Goal: Transaction & Acquisition: Purchase product/service

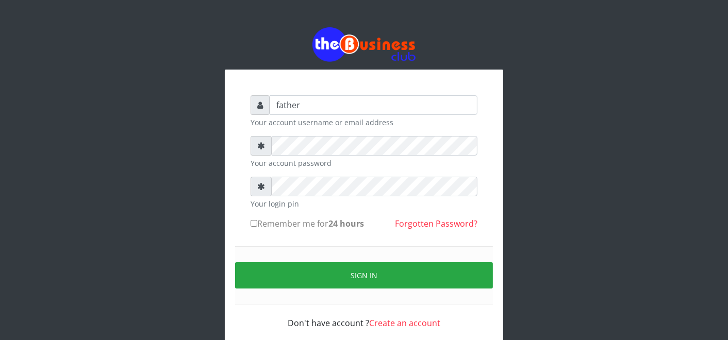
type input "father"
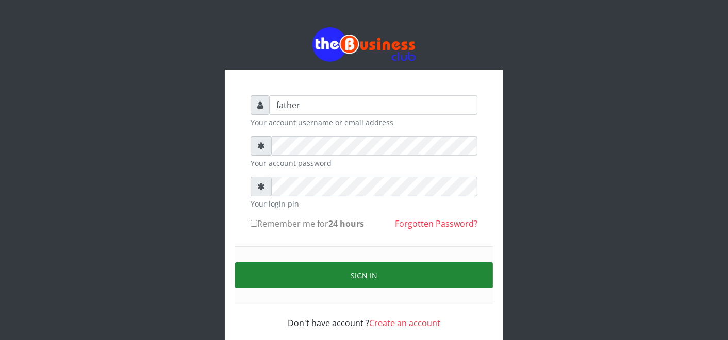
click at [383, 276] on button "Sign in" at bounding box center [364, 275] width 258 height 26
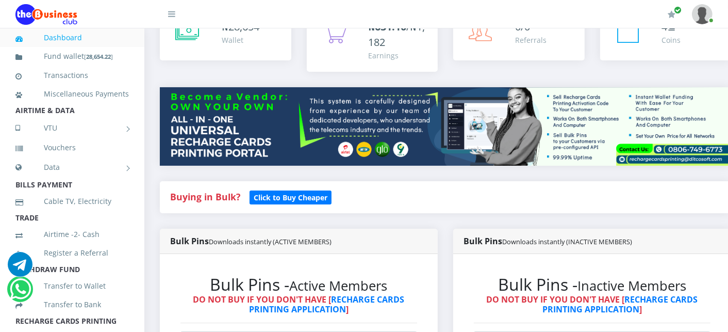
scroll to position [275, 0]
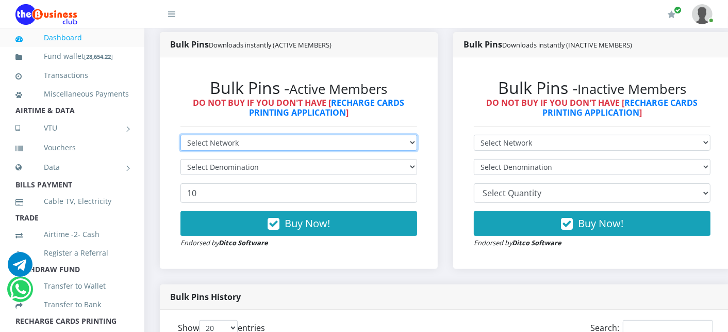
click at [277, 146] on select "Select Network MTN Globacom 9Mobile Airtel" at bounding box center [298, 143] width 237 height 16
select select "MTN"
click at [180, 136] on select "Select Network MTN Globacom 9Mobile Airtel" at bounding box center [298, 143] width 237 height 16
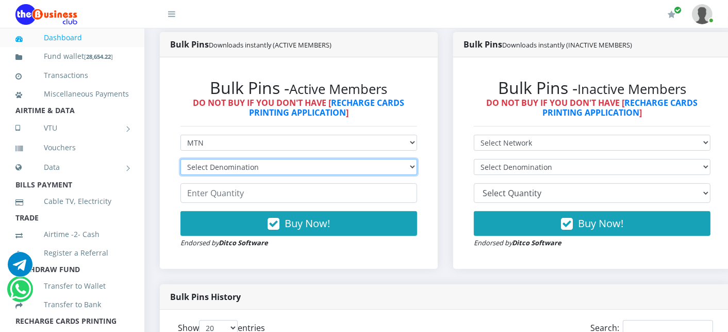
click at [267, 170] on select "Select Denomination MTN NGN100 - ₦96.99 MTN NGN200 - ₦193.98 MTN NGN400 - ₦387.…" at bounding box center [298, 167] width 237 height 16
select select "484.95-500"
click at [180, 160] on select "Select Denomination MTN NGN100 - ₦96.99 MTN NGN200 - ₦193.98 MTN NGN400 - ₦387.…" at bounding box center [298, 167] width 237 height 16
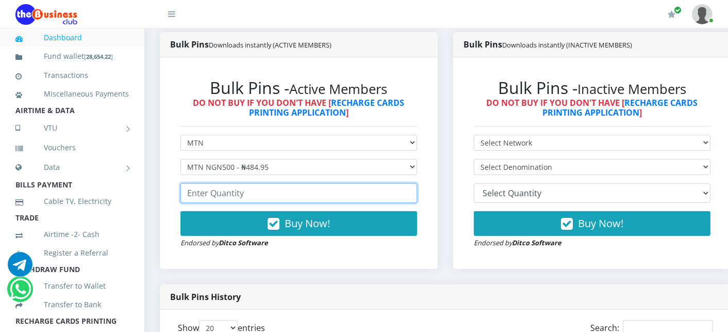
click at [235, 192] on input "number" at bounding box center [298, 193] width 237 height 20
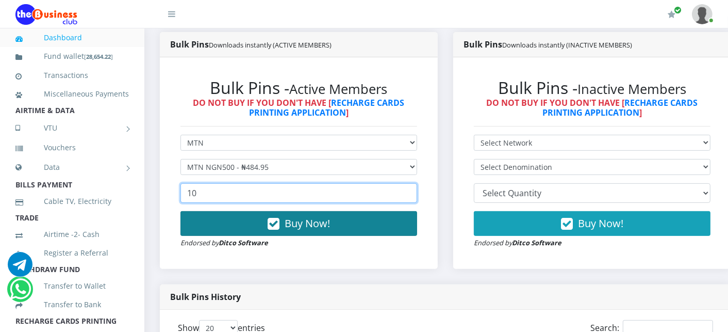
type input "10"
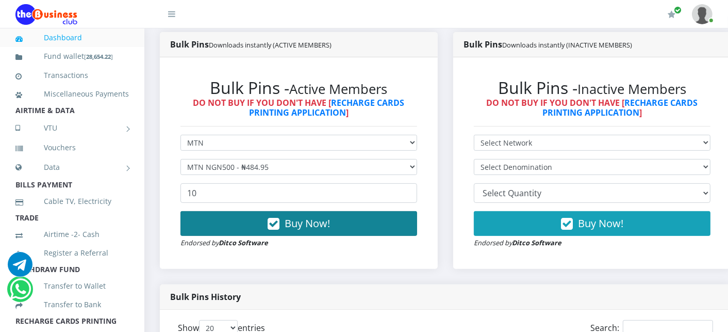
click at [245, 222] on button "Buy Now!" at bounding box center [298, 223] width 237 height 25
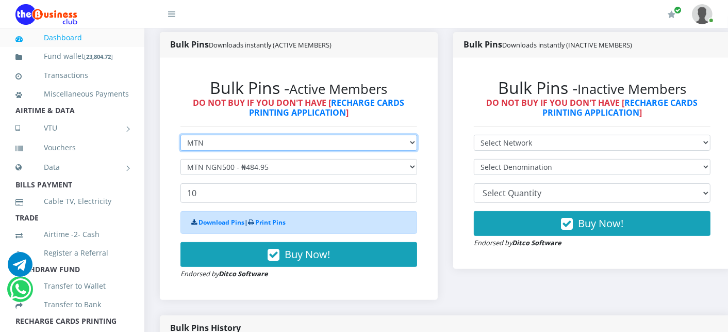
click at [240, 140] on select "Select Network MTN Globacom 9Mobile Airtel" at bounding box center [298, 143] width 237 height 16
select select "Airtel"
click at [180, 136] on select "Select Network MTN Globacom 9Mobile Airtel" at bounding box center [298, 143] width 237 height 16
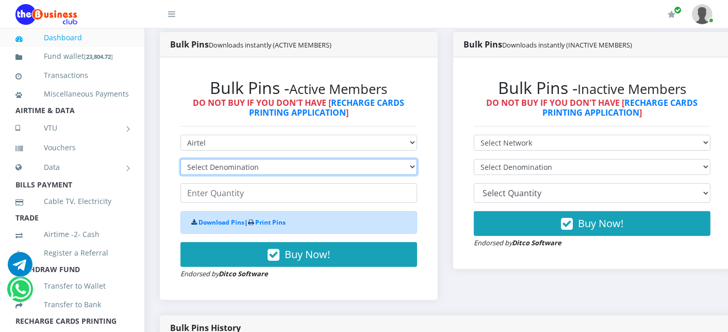
click at [213, 167] on select "Select Denomination Airtel NGN100 - ₦96.38 Airtel NGN200 - ₦192.76 Airtel NGN50…" at bounding box center [298, 167] width 237 height 16
select select "481.9-500"
click at [180, 160] on select "Select Denomination Airtel NGN100 - ₦96.38 Airtel NGN200 - ₦192.76 Airtel NGN50…" at bounding box center [298, 167] width 237 height 16
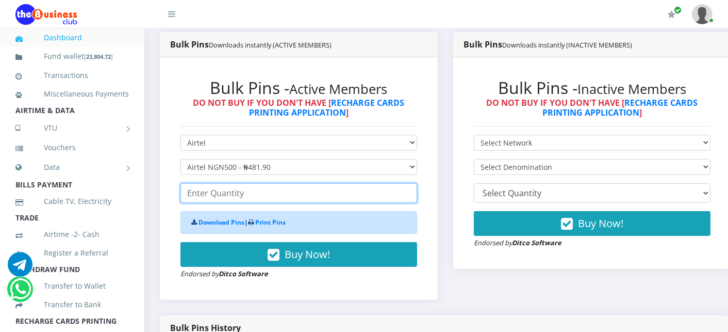
click at [209, 199] on input "number" at bounding box center [298, 193] width 237 height 20
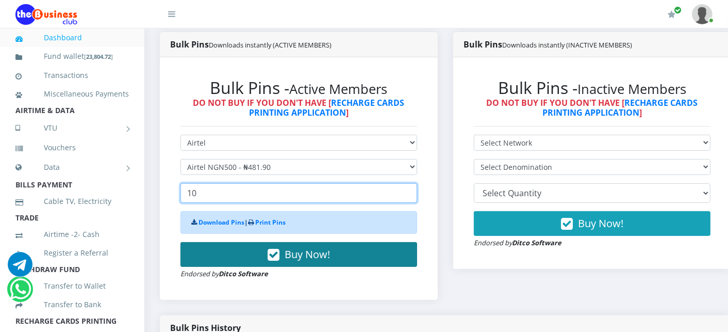
type input "10"
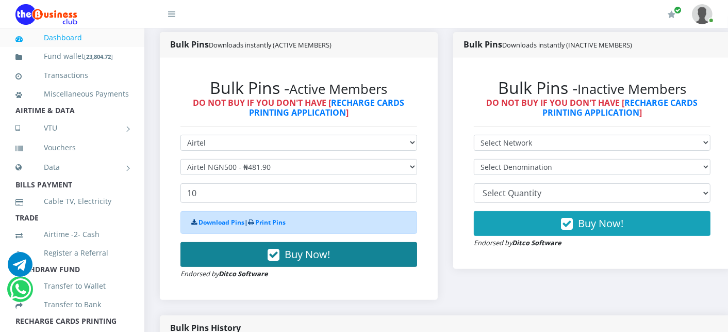
click at [224, 251] on button "Buy Now!" at bounding box center [298, 254] width 237 height 25
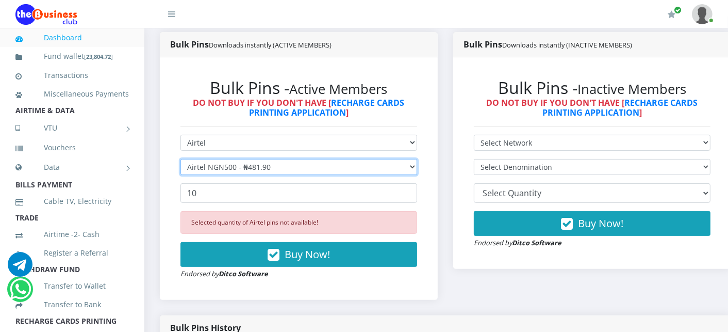
click at [235, 169] on select "Select Denomination Airtel NGN100 - ₦96.38 Airtel NGN200 - ₦192.76 Airtel NGN50…" at bounding box center [298, 167] width 237 height 16
select select "192.76-200"
click at [180, 160] on select "Select Denomination Airtel NGN100 - ₦96.38 Airtel NGN200 - ₦192.76 Airtel NGN50…" at bounding box center [298, 167] width 237 height 16
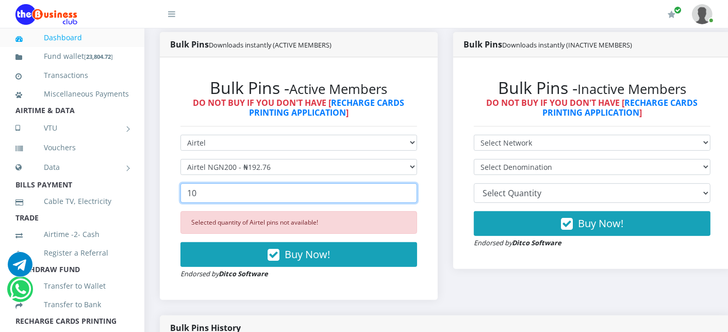
click at [224, 192] on input "10" at bounding box center [298, 193] width 237 height 20
type input "1"
type input "3"
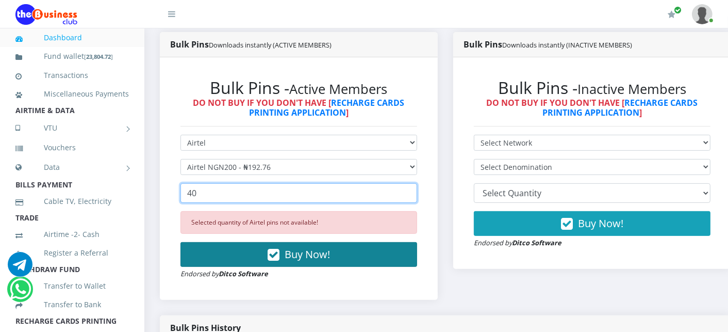
type input "40"
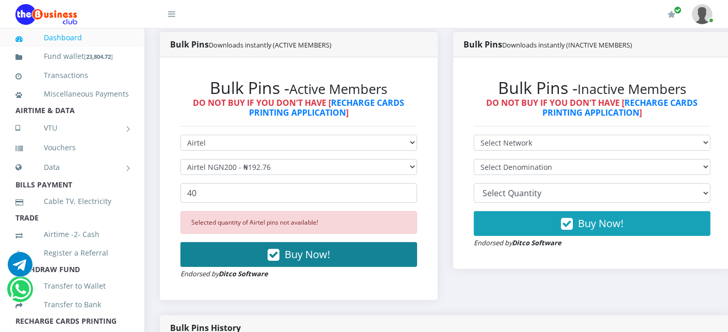
click at [238, 259] on button "Buy Now!" at bounding box center [298, 254] width 237 height 25
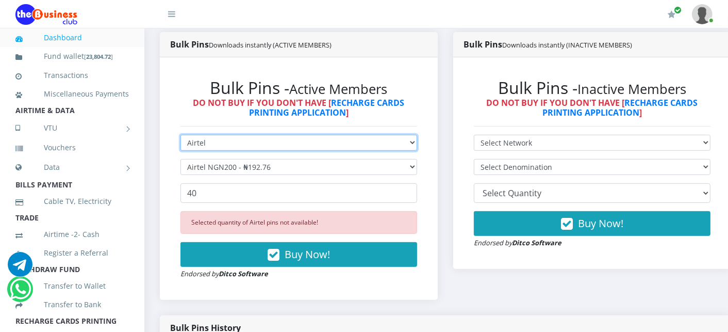
click at [235, 146] on select "Select Network MTN Globacom 9Mobile Airtel" at bounding box center [298, 143] width 237 height 16
select select "MTN"
click at [180, 136] on select "Select Network MTN Globacom 9Mobile Airtel" at bounding box center [298, 143] width 237 height 16
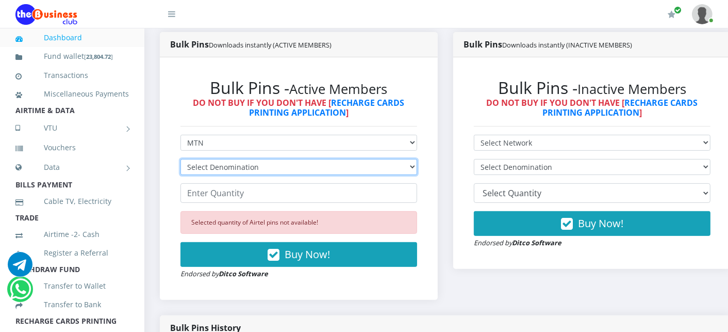
click at [213, 172] on select "Select Denomination MTN NGN100 - ₦96.99 MTN NGN200 - ₦193.98 MTN NGN400 - ₦387.…" at bounding box center [298, 167] width 237 height 16
select select "193.98-200"
click at [180, 160] on select "Select Denomination MTN NGN100 - ₦96.99 MTN NGN200 - ₦193.98 MTN NGN400 - ₦387.…" at bounding box center [298, 167] width 237 height 16
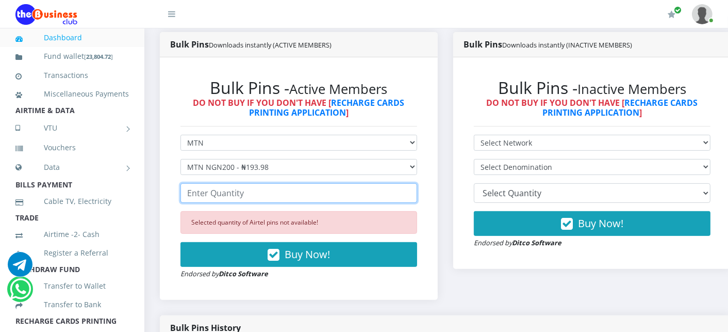
click at [209, 198] on input "number" at bounding box center [298, 193] width 237 height 20
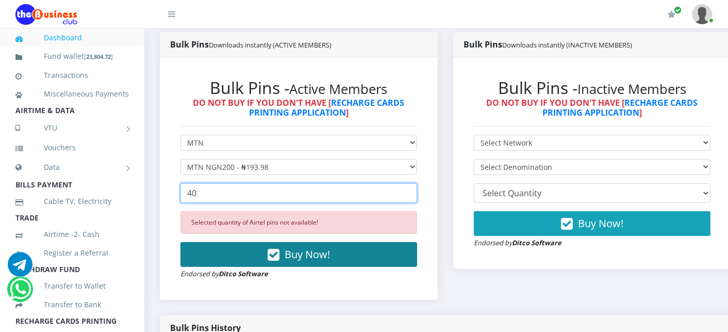
type input "40"
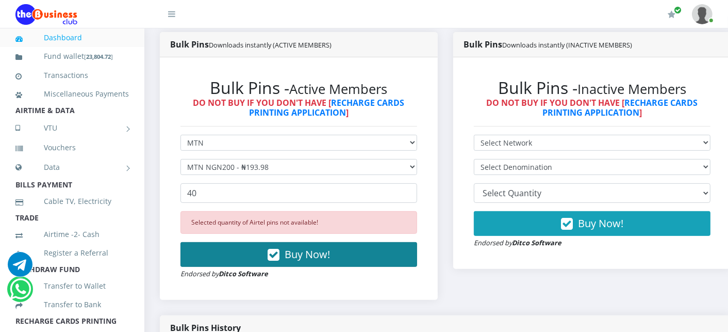
click at [215, 252] on button "Buy Now!" at bounding box center [298, 254] width 237 height 25
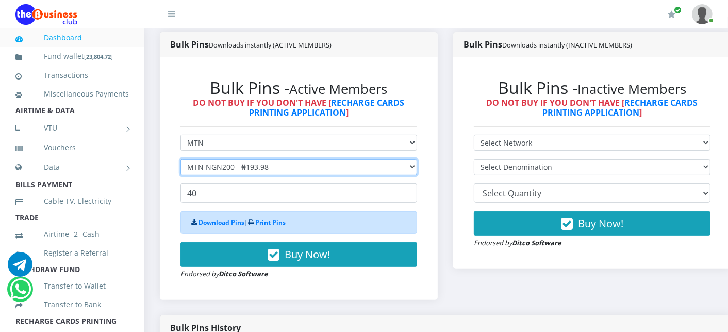
click at [212, 167] on select "Select Denomination MTN NGN100 - ₦96.99 MTN NGN200 - ₦193.98 MTN NGN400 - ₦387.…" at bounding box center [298, 167] width 237 height 16
select select "96.99-100"
click at [180, 160] on select "Select Denomination MTN NGN100 - ₦96.99 MTN NGN200 - ₦193.98 MTN NGN400 - ₦387.…" at bounding box center [298, 167] width 237 height 16
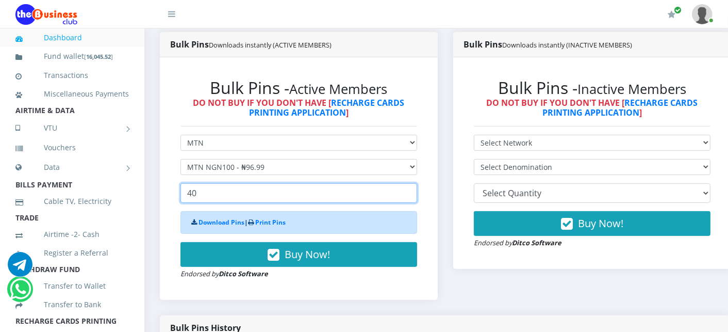
click at [212, 201] on input "40" at bounding box center [298, 193] width 237 height 20
click at [212, 194] on input "40" at bounding box center [298, 193] width 237 height 20
type input "4"
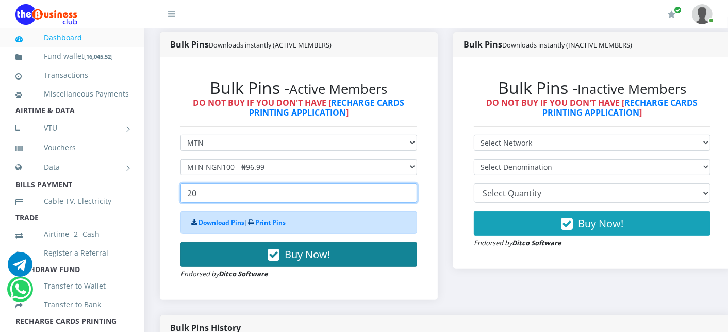
type input "20"
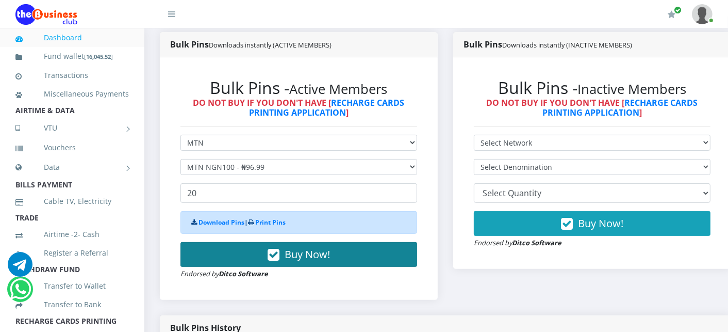
click at [228, 264] on button "Buy Now!" at bounding box center [298, 254] width 237 height 25
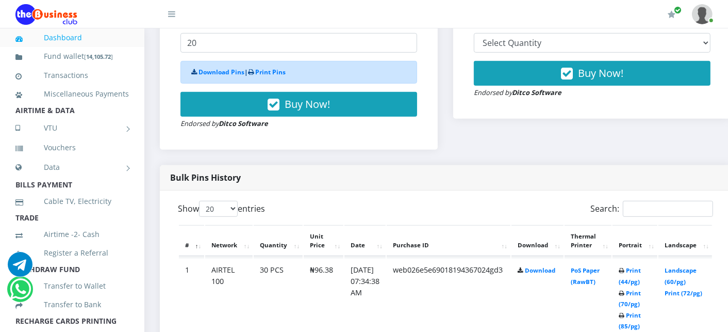
scroll to position [527, 0]
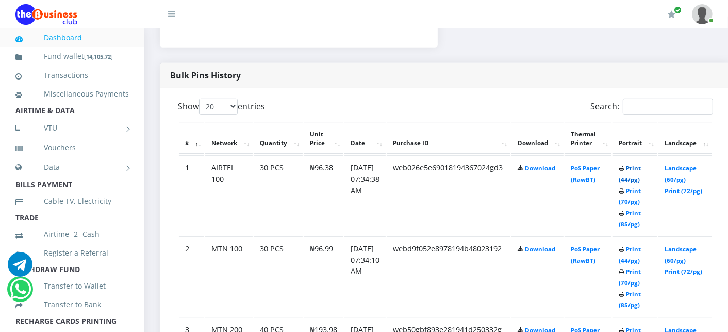
click at [641, 169] on link "Print (44/pg)" at bounding box center [630, 173] width 22 height 19
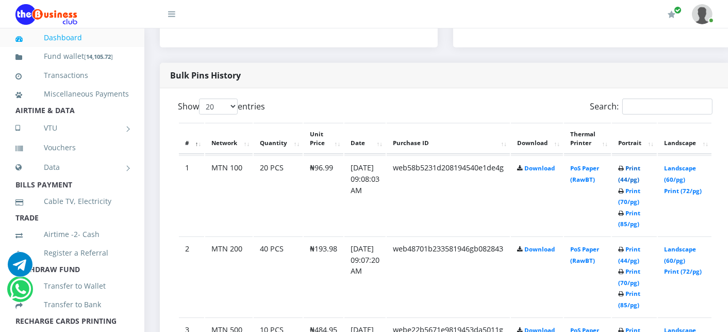
click at [640, 168] on link "Print (44/pg)" at bounding box center [629, 173] width 22 height 19
click at [639, 249] on link "Print (44/pg)" at bounding box center [629, 254] width 22 height 19
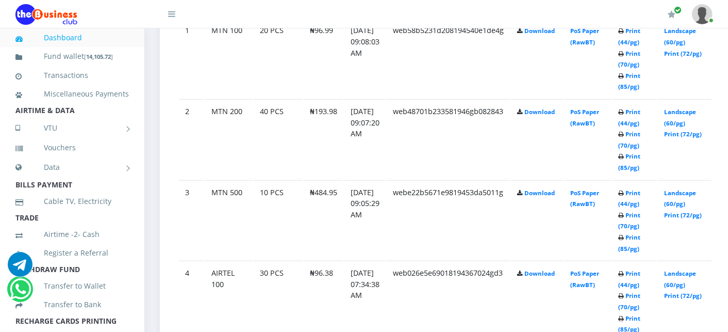
scroll to position [656, 0]
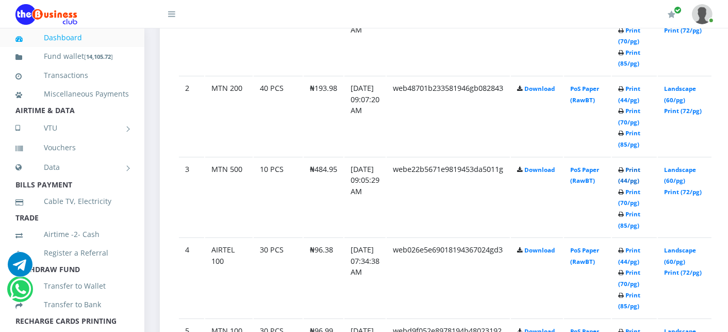
click at [640, 167] on link "Print (44/pg)" at bounding box center [629, 175] width 22 height 19
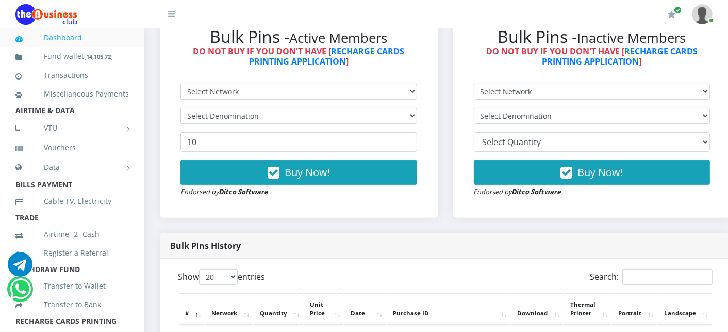
scroll to position [290, 0]
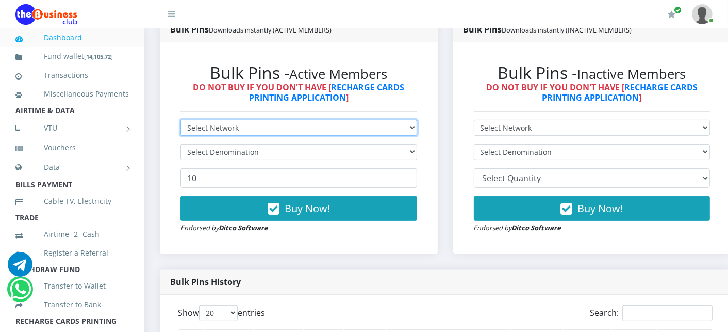
click at [248, 125] on select "Select Network MTN Globacom 9Mobile Airtel" at bounding box center [298, 128] width 237 height 16
select select "Airtel"
click at [180, 121] on select "Select Network MTN Globacom 9Mobile Airtel" at bounding box center [298, 128] width 237 height 16
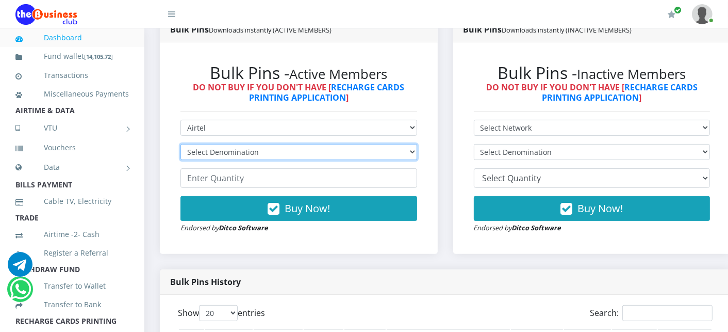
click at [230, 155] on select "Select Denomination Airtel NGN100 - ₦96.38 Airtel NGN200 - ₦192.76 Airtel NGN50…" at bounding box center [298, 152] width 237 height 16
select select "96.38-100"
click at [180, 145] on select "Select Denomination Airtel NGN100 - ₦96.38 Airtel NGN200 - ₦192.76 Airtel NGN50…" at bounding box center [298, 152] width 237 height 16
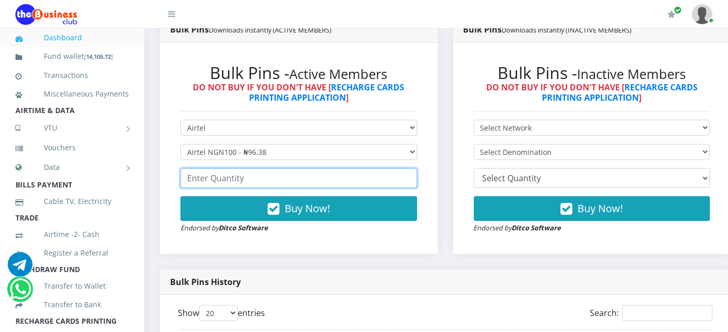
click at [224, 178] on input "number" at bounding box center [298, 178] width 237 height 20
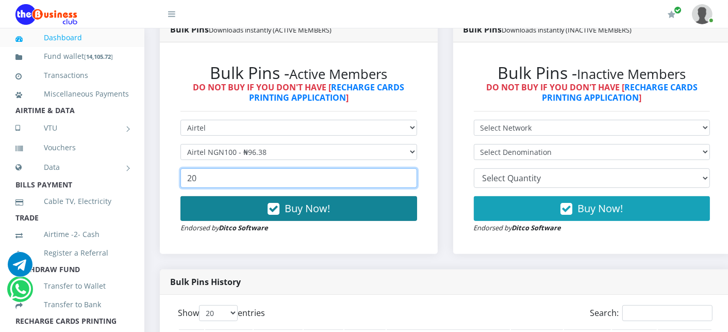
type input "20"
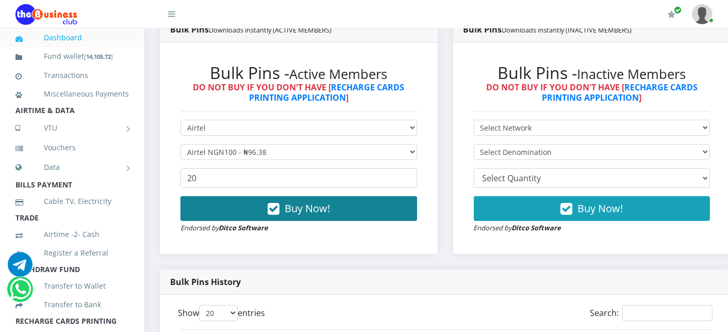
click at [221, 218] on button "Buy Now!" at bounding box center [298, 208] width 237 height 25
